Goal: Check status

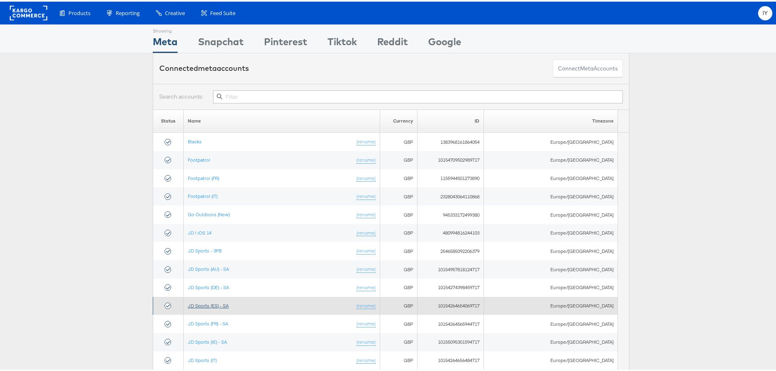
click at [224, 303] on link "JD Sports (ES) - SA" at bounding box center [208, 304] width 41 height 6
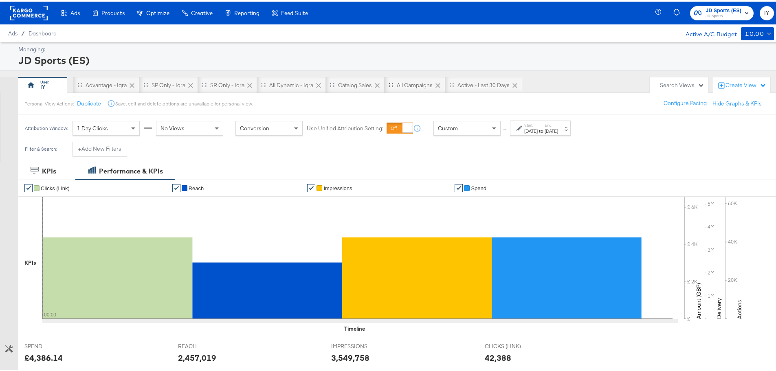
click at [535, 130] on div "[DATE]" at bounding box center [530, 129] width 13 height 7
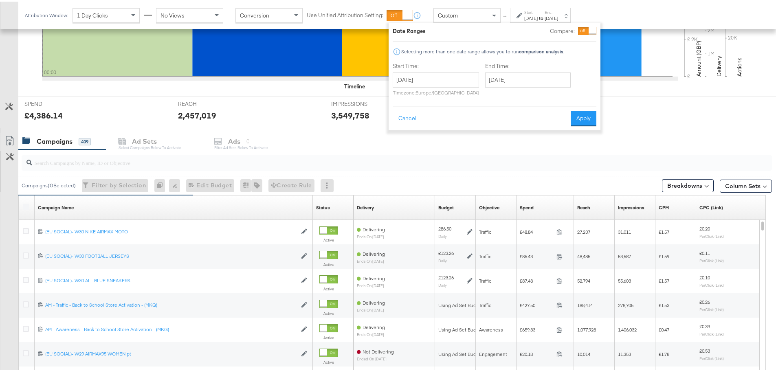
scroll to position [326, 0]
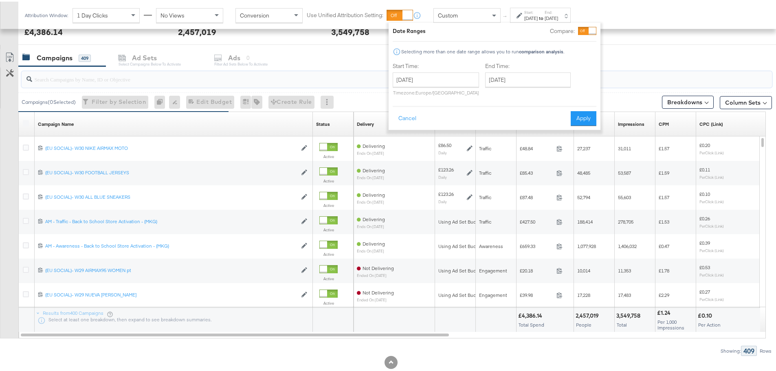
click at [121, 71] on input "search" at bounding box center [367, 74] width 671 height 16
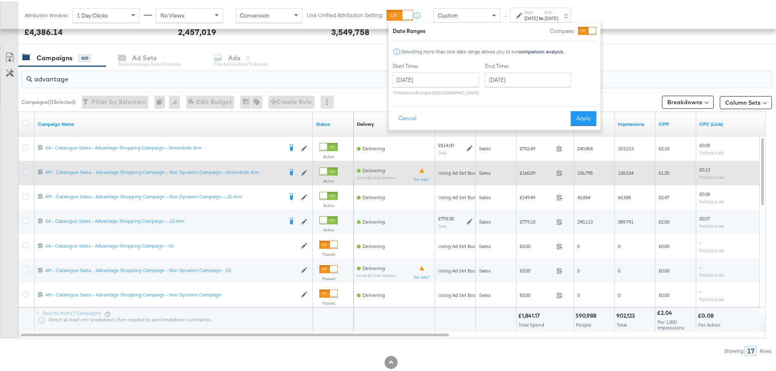
type input "advantage"
click at [26, 169] on icon at bounding box center [26, 170] width 6 height 6
click at [0, 0] on input "checkbox" at bounding box center [0, 0] width 0 height 0
click at [24, 174] on div at bounding box center [27, 171] width 9 height 8
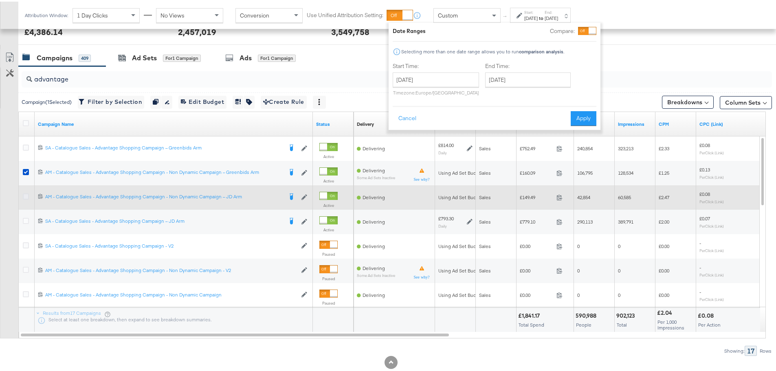
click at [28, 193] on icon at bounding box center [26, 195] width 6 height 6
click at [0, 0] on input "checkbox" at bounding box center [0, 0] width 0 height 0
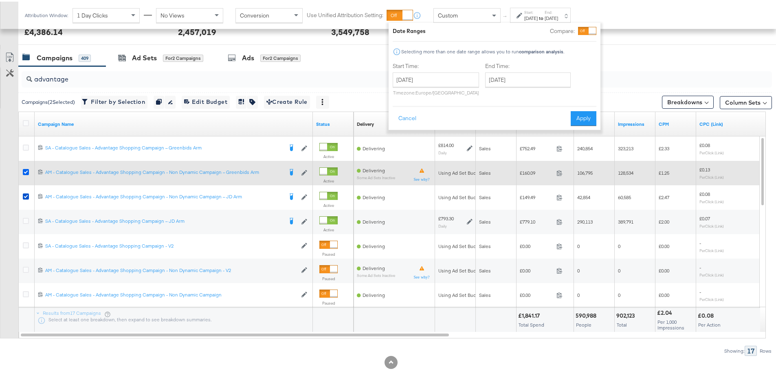
click at [27, 170] on icon at bounding box center [26, 170] width 6 height 6
click at [0, 0] on input "checkbox" at bounding box center [0, 0] width 0 height 0
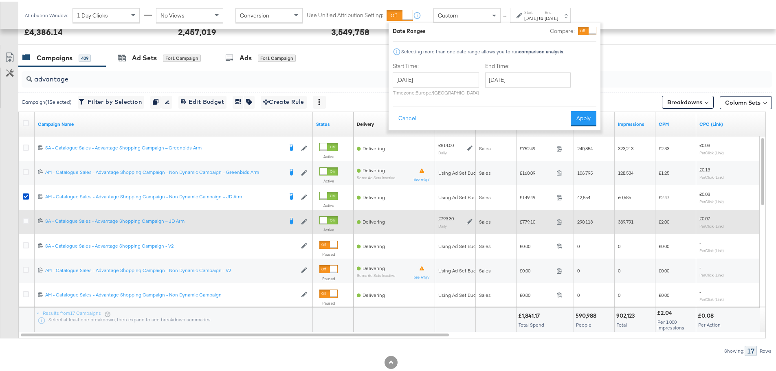
click at [24, 225] on div at bounding box center [27, 220] width 15 height 15
click at [26, 220] on icon at bounding box center [26, 219] width 6 height 6
click at [0, 0] on input "checkbox" at bounding box center [0, 0] width 0 height 0
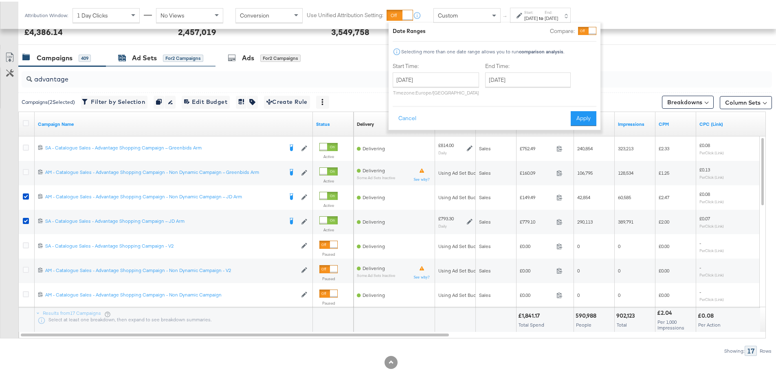
click at [148, 58] on div "Ad Sets" at bounding box center [144, 56] width 25 height 9
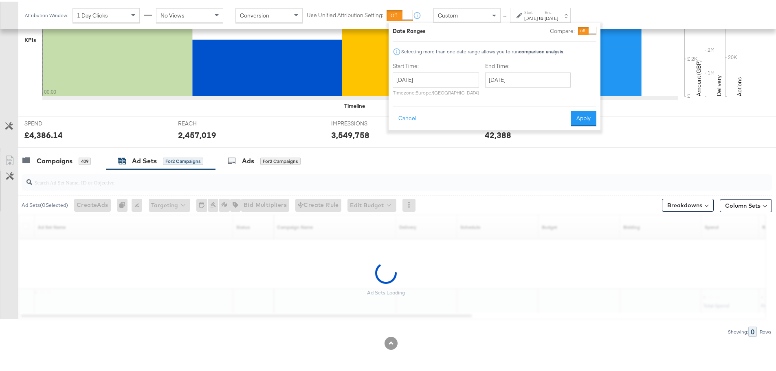
scroll to position [223, 0]
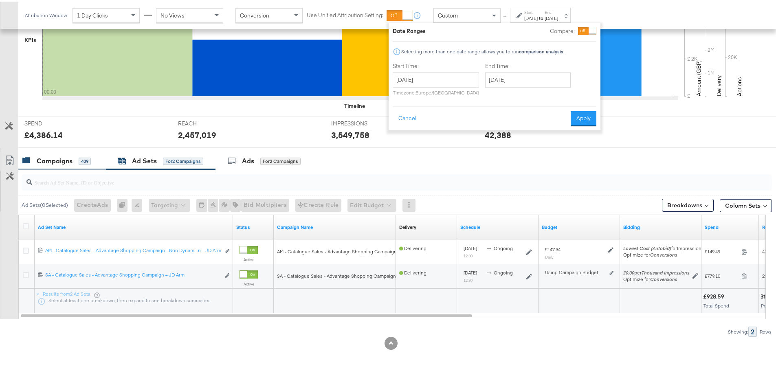
click at [74, 160] on div "Campaigns 409" at bounding box center [56, 159] width 68 height 9
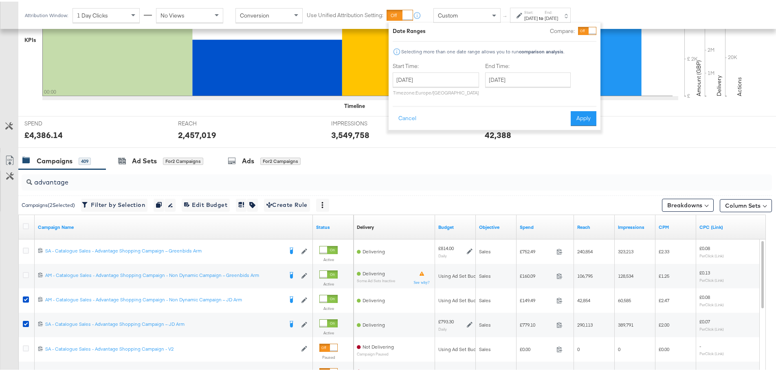
scroll to position [326, 0]
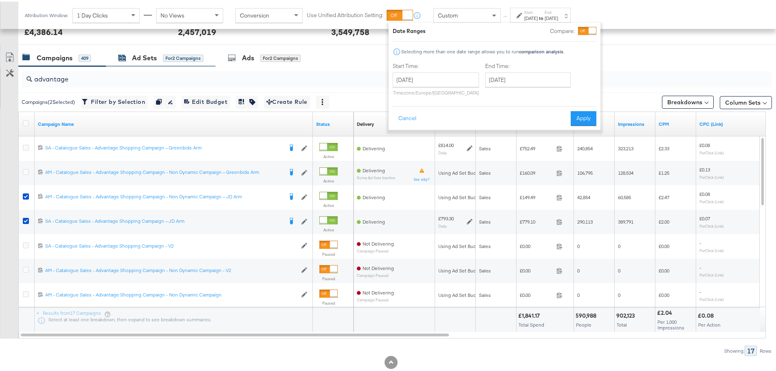
click at [151, 55] on div "Ad Sets" at bounding box center [144, 56] width 25 height 9
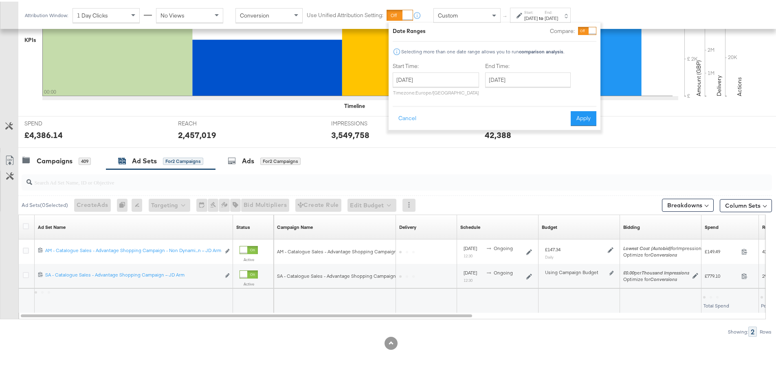
scroll to position [223, 0]
click at [666, 16] on div "Attribution Window: 1 Day Clicks No Views Conversion Use Unified Attribution Se…" at bounding box center [388, 13] width 776 height 27
click at [410, 119] on button "Cancel" at bounding box center [407, 117] width 29 height 15
